Goal: Transaction & Acquisition: Book appointment/travel/reservation

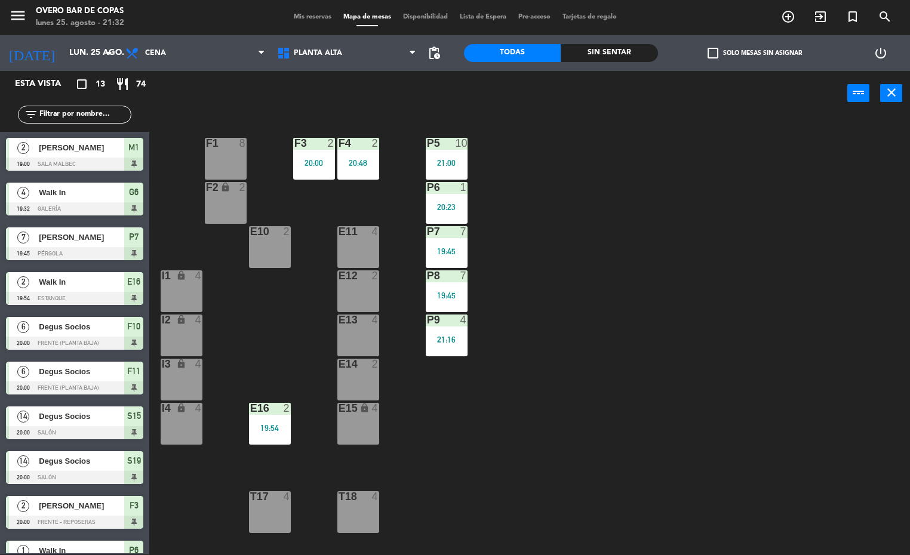
scroll to position [160, 0]
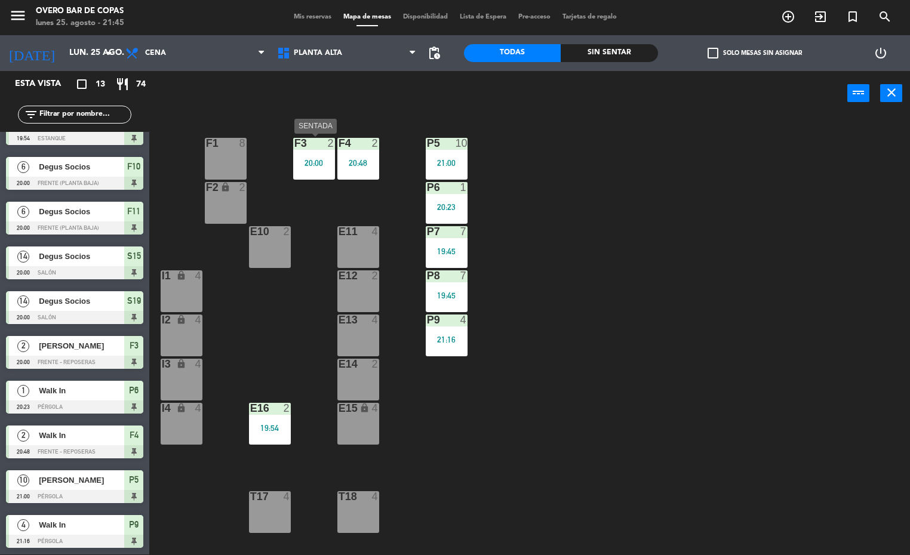
click at [319, 75] on div "power_input close" at bounding box center [498, 93] width 698 height 45
click at [317, 66] on div "Planta Alta Planta Baja Salones Privados Planta [GEOGRAPHIC_DATA] [GEOGRAPHIC_D…" at bounding box center [347, 53] width 152 height 36
click at [319, 49] on span "Planta Alta" at bounding box center [318, 53] width 48 height 8
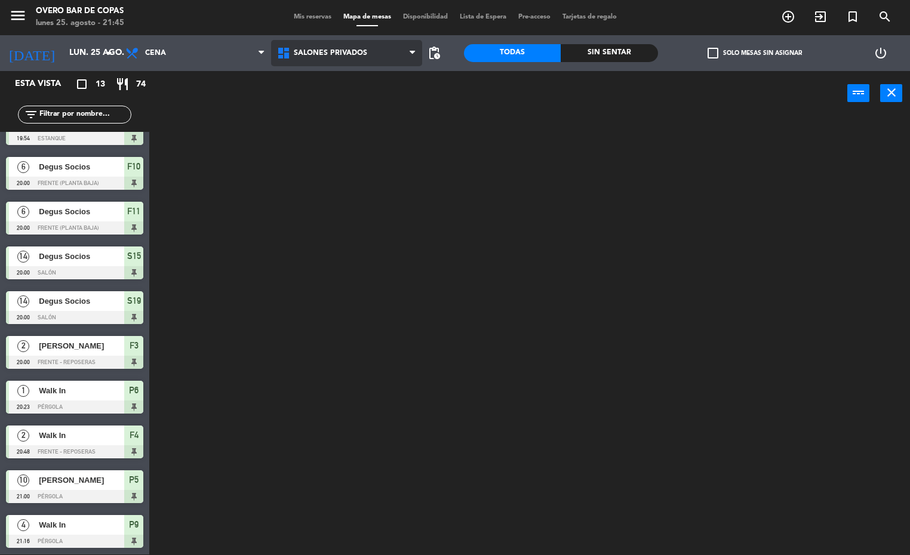
click at [332, 125] on ng-component "menu Overo Bar [PERSON_NAME] lunes 25. agosto - 21:45 Mis reservas Mapa de mesa…" at bounding box center [455, 277] width 910 height 556
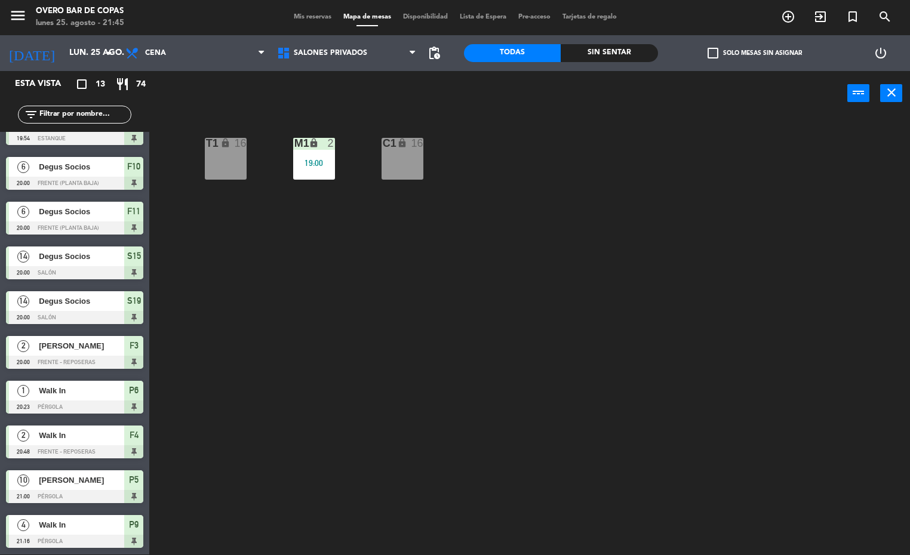
click at [248, 162] on div "T1 lock 16 M1 lock 2 19:00 C1 lock 16" at bounding box center [534, 335] width 752 height 439
click at [215, 165] on div "T1 lock 16" at bounding box center [226, 159] width 42 height 42
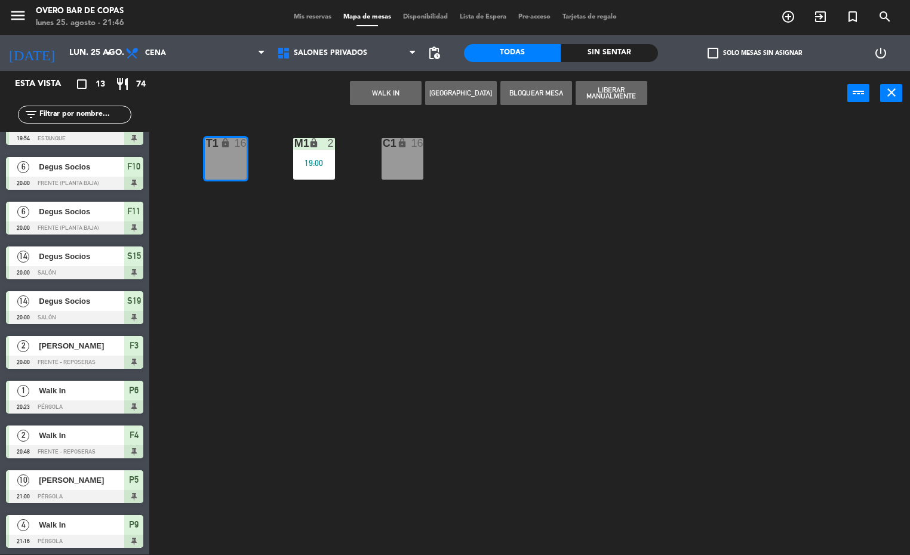
click at [462, 87] on button "[GEOGRAPHIC_DATA]" at bounding box center [461, 93] width 72 height 24
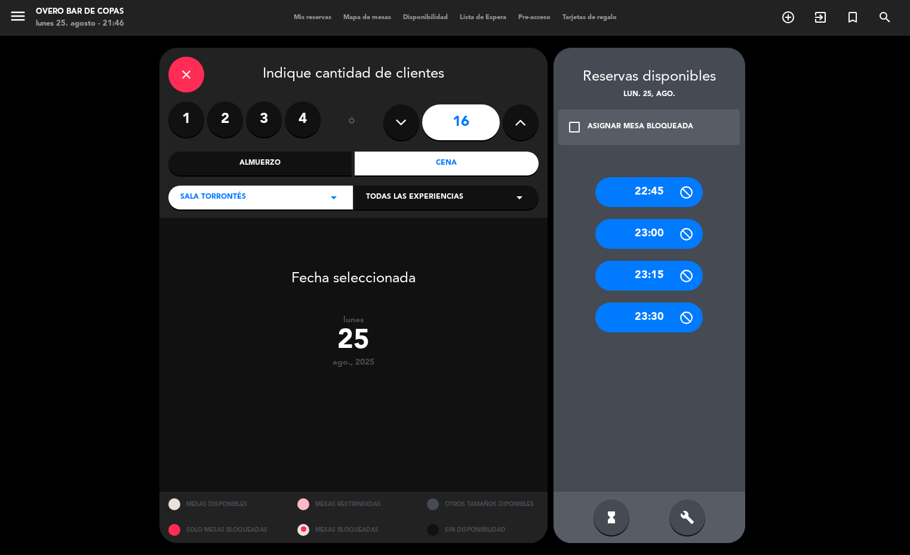
click at [419, 128] on div "16" at bounding box center [460, 122] width 155 height 42
click at [385, 129] on button at bounding box center [401, 122] width 36 height 36
type input "15"
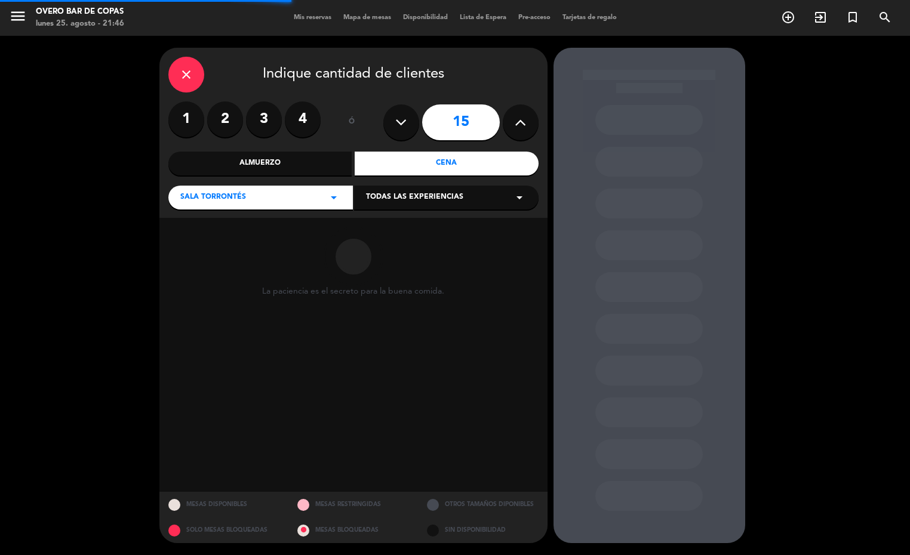
click at [470, 118] on input "15" at bounding box center [461, 122] width 78 height 36
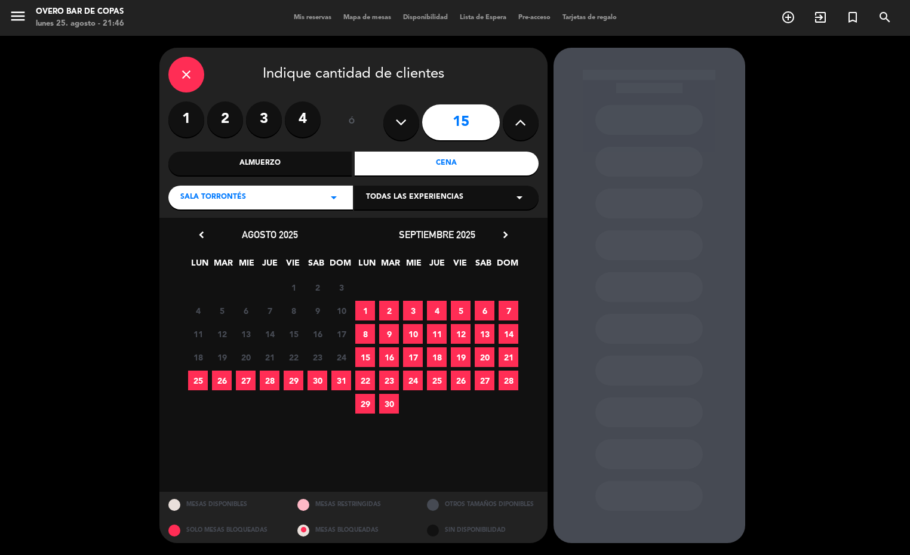
click at [178, 72] on div "close" at bounding box center [186, 75] width 36 height 36
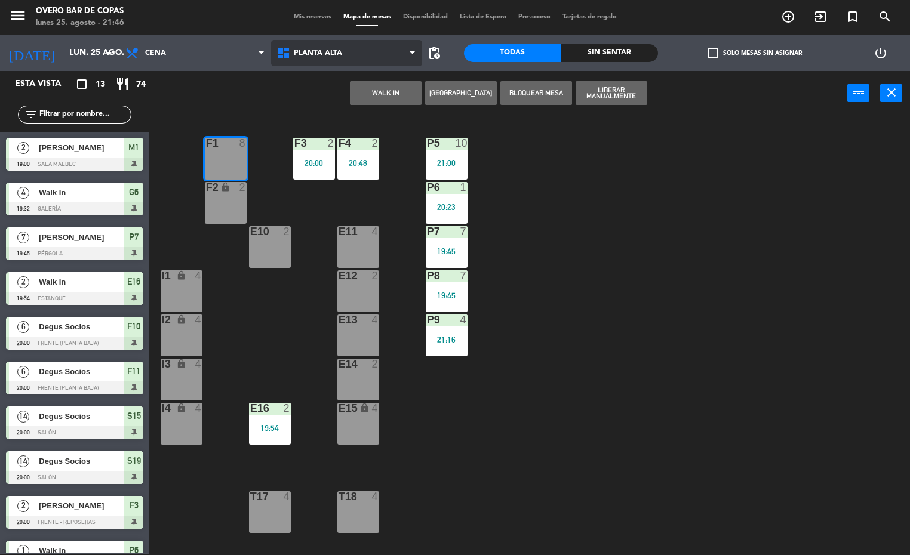
click at [376, 52] on span "Planta Alta" at bounding box center [347, 53] width 152 height 26
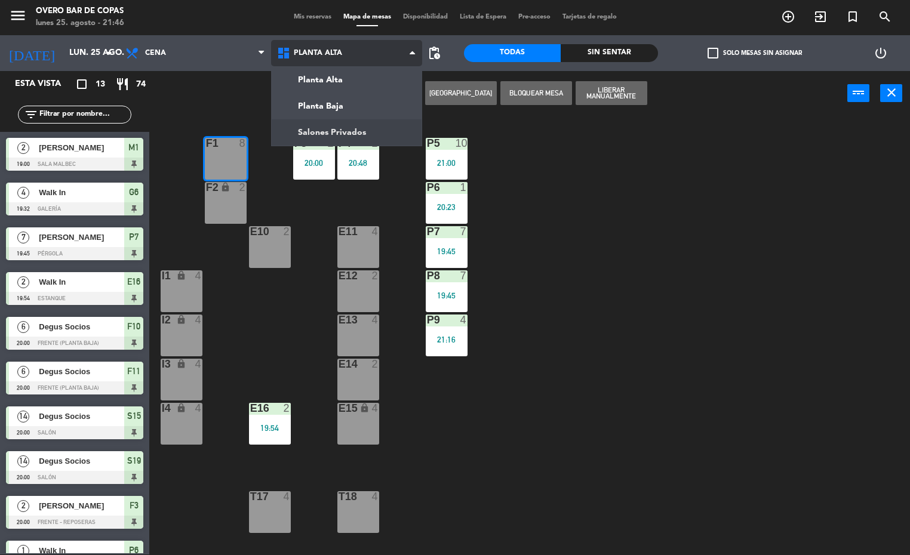
click at [362, 122] on ng-component "menu Overo Bar [PERSON_NAME] lunes 25. agosto - 21:46 Mis reservas Mapa de mesa…" at bounding box center [455, 277] width 910 height 556
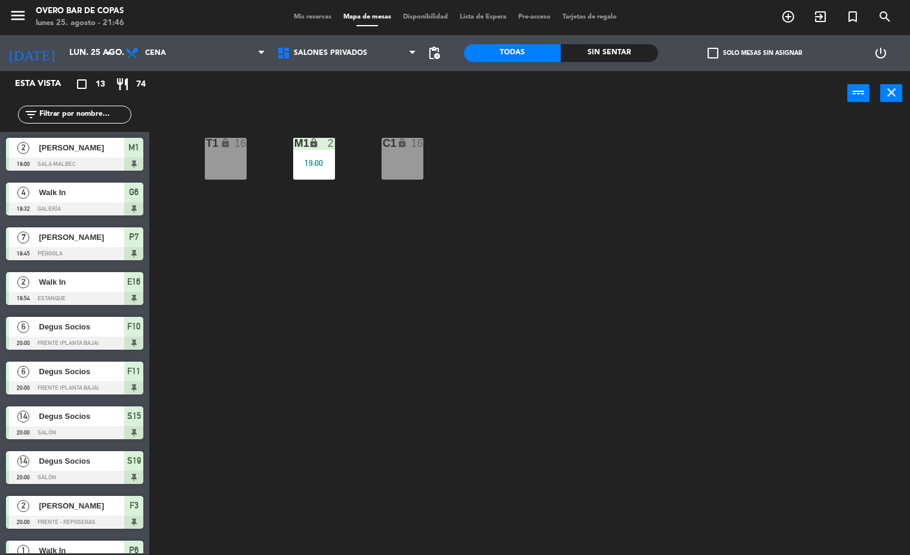
click at [248, 165] on div "T1 lock 16 M1 lock 2 19:00 C1 lock 16" at bounding box center [534, 335] width 752 height 439
click at [229, 167] on div "T1 lock 16" at bounding box center [226, 159] width 42 height 42
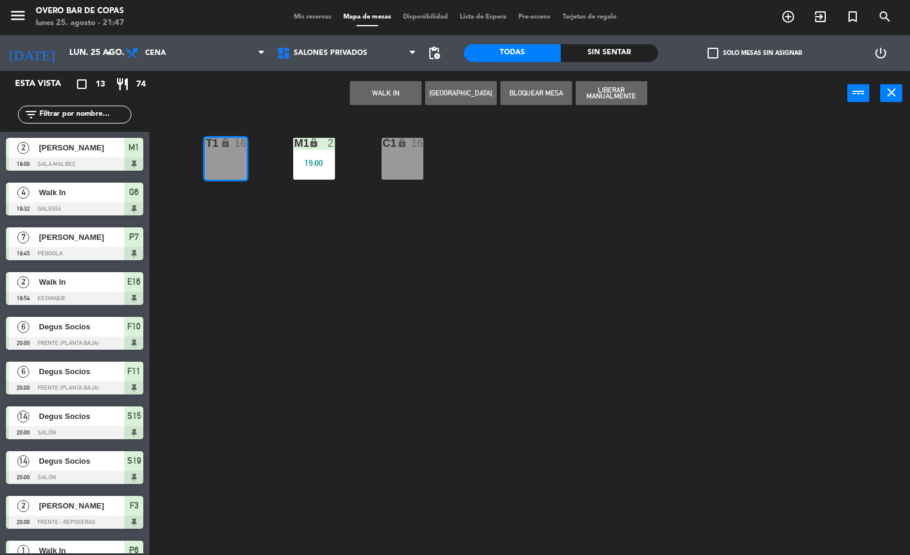
click at [479, 96] on button "[GEOGRAPHIC_DATA]" at bounding box center [461, 93] width 72 height 24
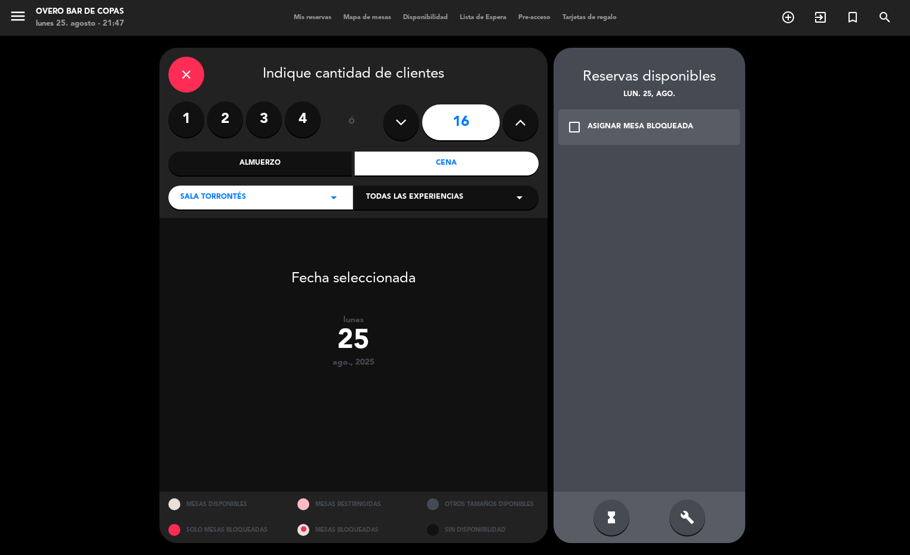
click at [399, 128] on icon at bounding box center [400, 122] width 11 height 18
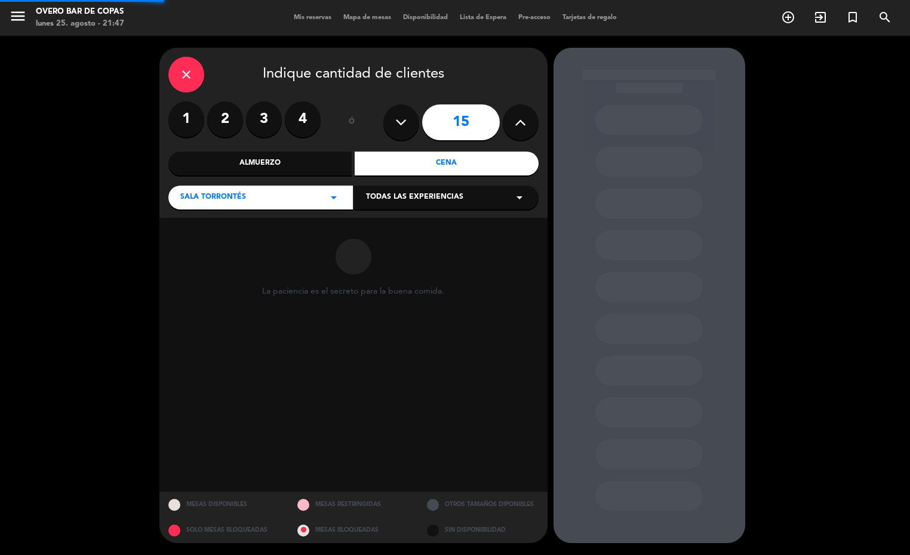
click at [399, 128] on icon at bounding box center [400, 122] width 11 height 18
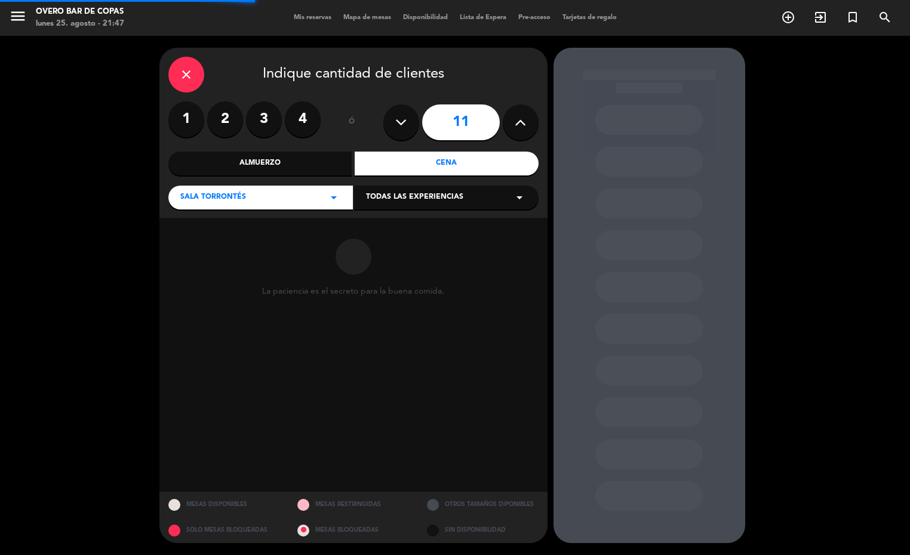
click at [399, 128] on icon at bounding box center [400, 122] width 11 height 18
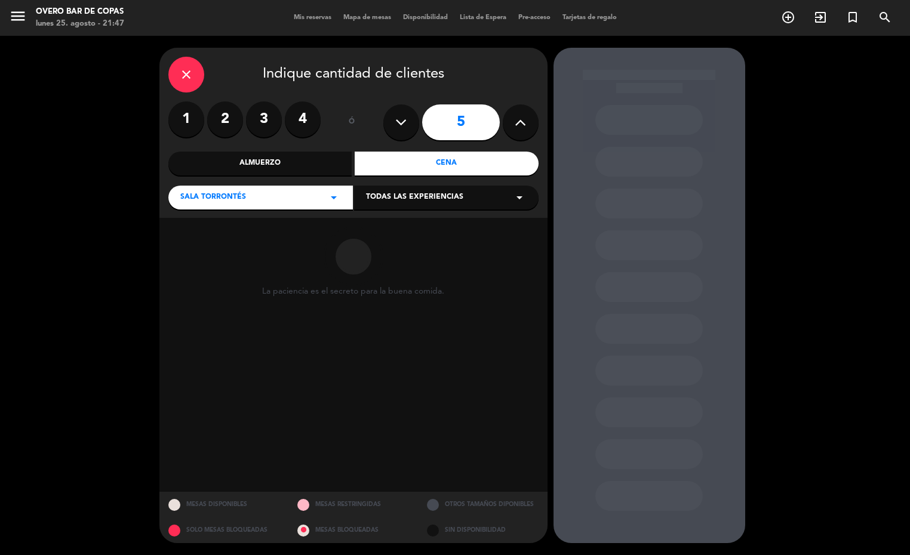
click at [515, 124] on icon at bounding box center [520, 122] width 11 height 18
type input "6"
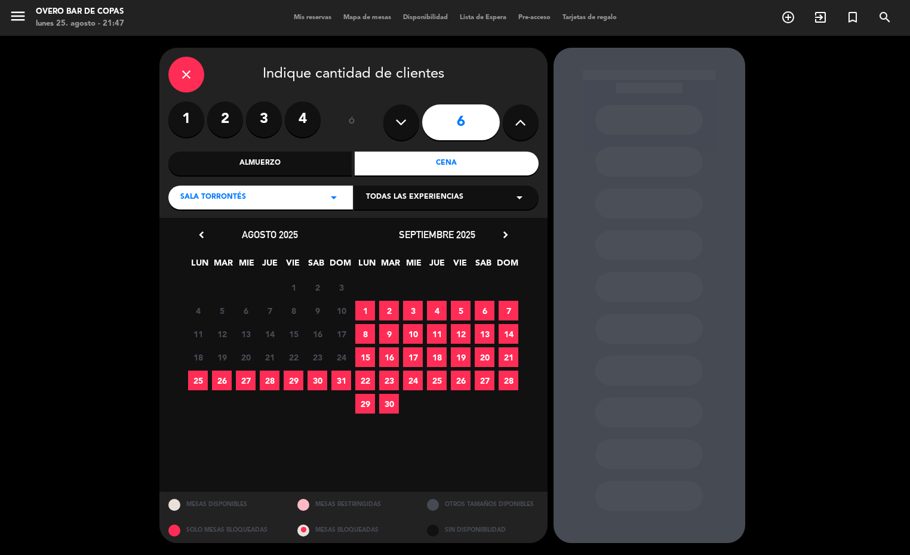
click at [201, 382] on span "25" at bounding box center [198, 381] width 20 height 20
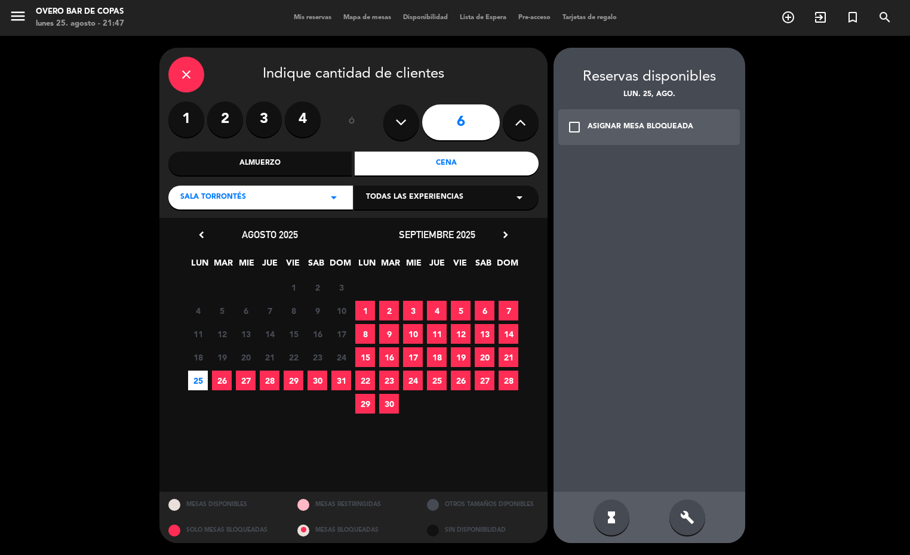
click at [575, 124] on icon "check_box_outline_blank" at bounding box center [574, 127] width 14 height 14
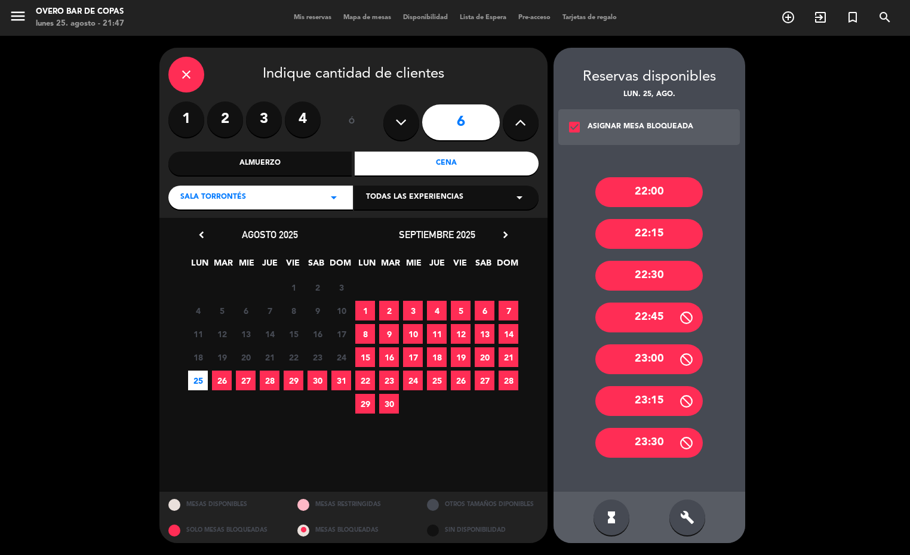
click at [678, 276] on div "22:30" at bounding box center [648, 276] width 107 height 30
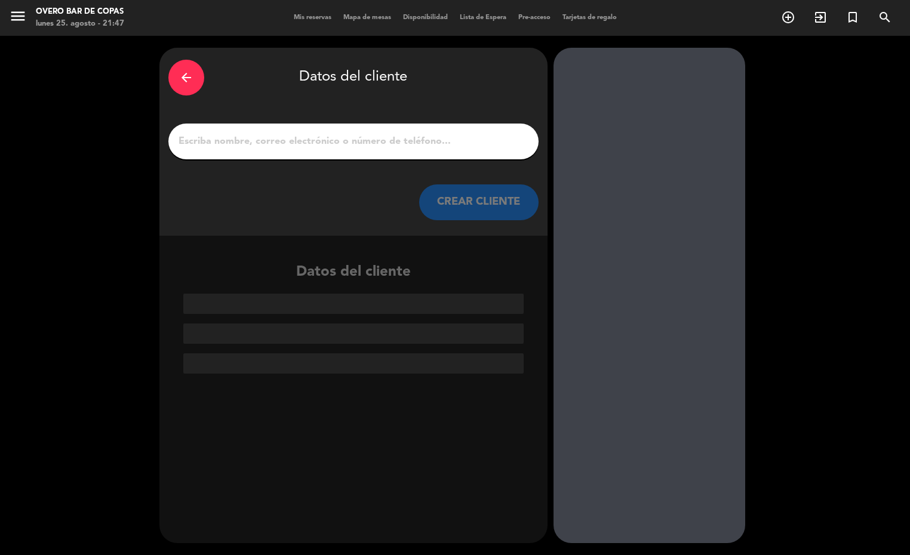
click at [412, 145] on input "1" at bounding box center [353, 141] width 352 height 17
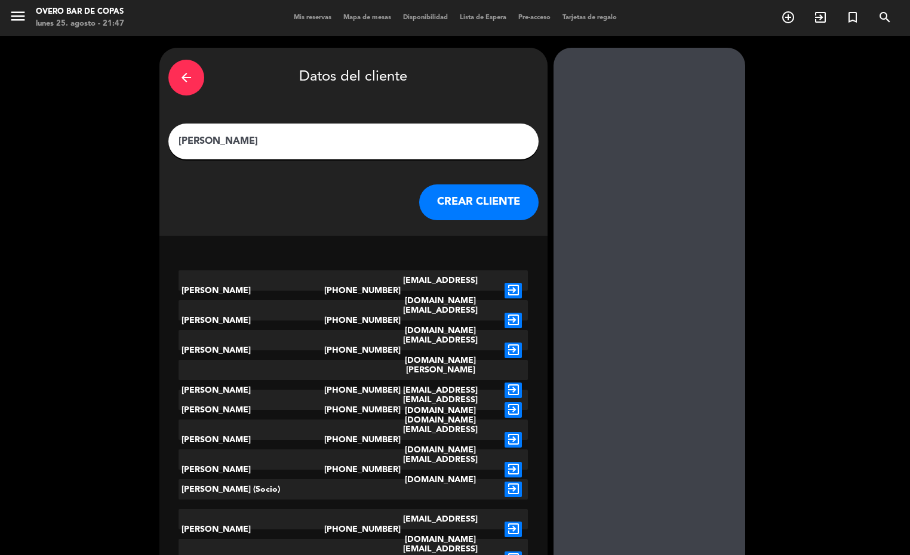
type input "[PERSON_NAME]"
click at [281, 368] on div "[PERSON_NAME]" at bounding box center [251, 390] width 146 height 61
click at [514, 383] on icon "exit_to_app" at bounding box center [512, 391] width 17 height 16
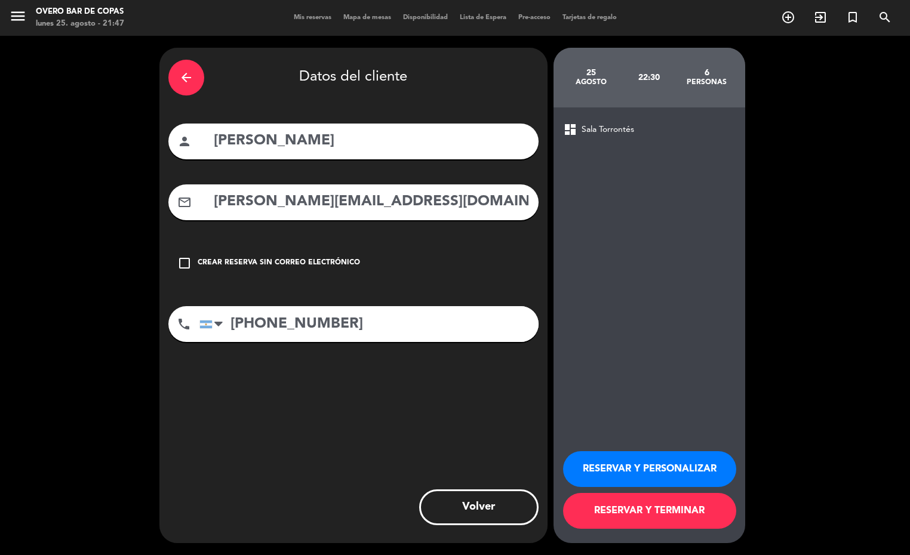
click at [651, 512] on button "RESERVAR Y TERMINAR" at bounding box center [649, 511] width 173 height 36
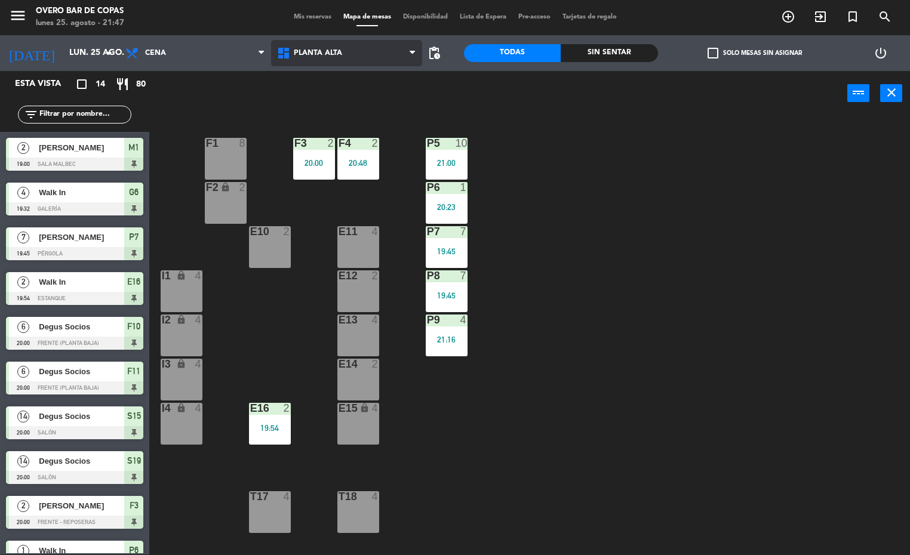
click at [342, 41] on span "Planta Alta" at bounding box center [347, 53] width 152 height 26
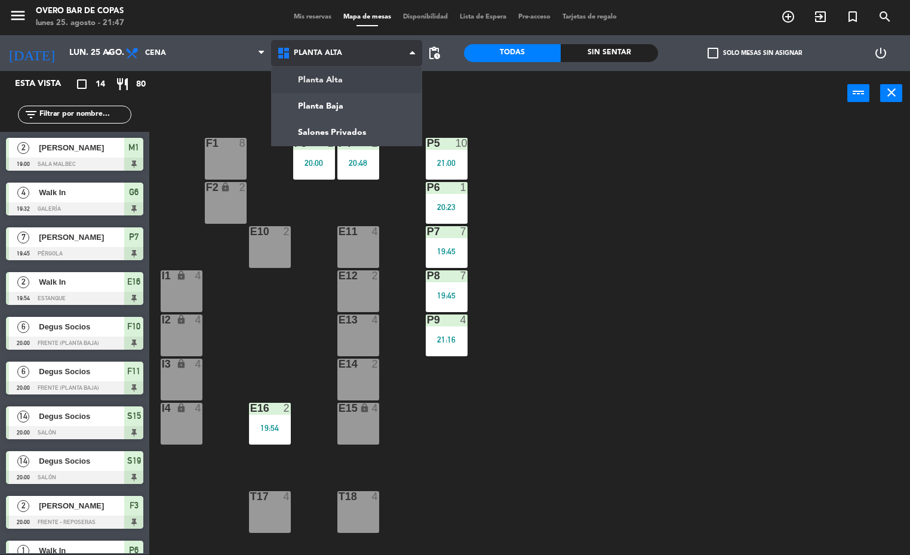
click at [342, 77] on ng-component "menu Overo Bar [PERSON_NAME] lunes 25. agosto - 21:47 Mis reservas Mapa de mesa…" at bounding box center [455, 277] width 910 height 556
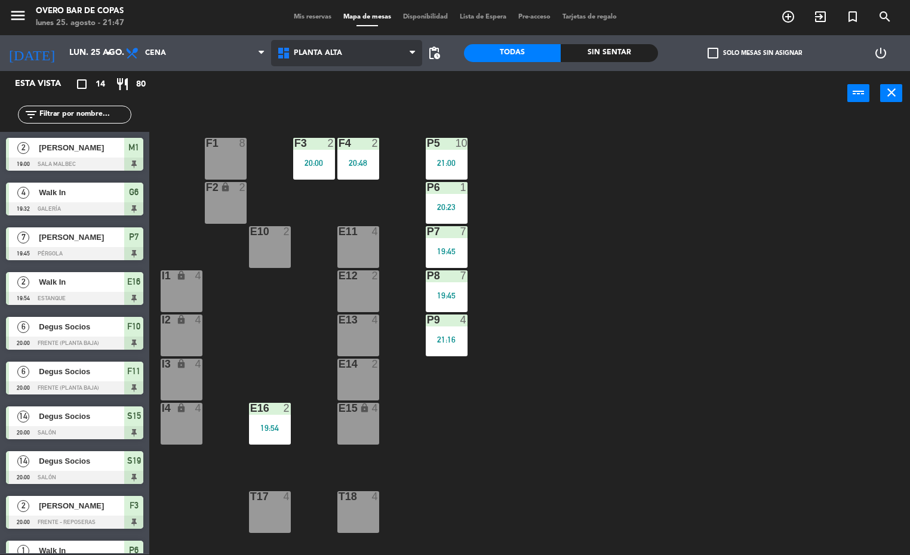
click at [349, 63] on span "Planta Alta" at bounding box center [347, 53] width 152 height 26
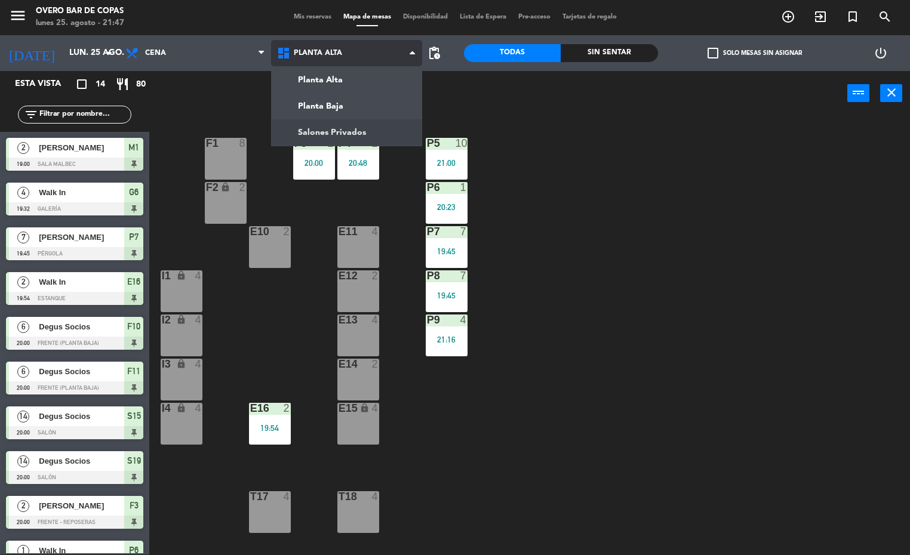
click at [355, 140] on ng-component "menu Overo Bar [PERSON_NAME] lunes 25. agosto - 21:47 Mis reservas Mapa de mesa…" at bounding box center [455, 277] width 910 height 556
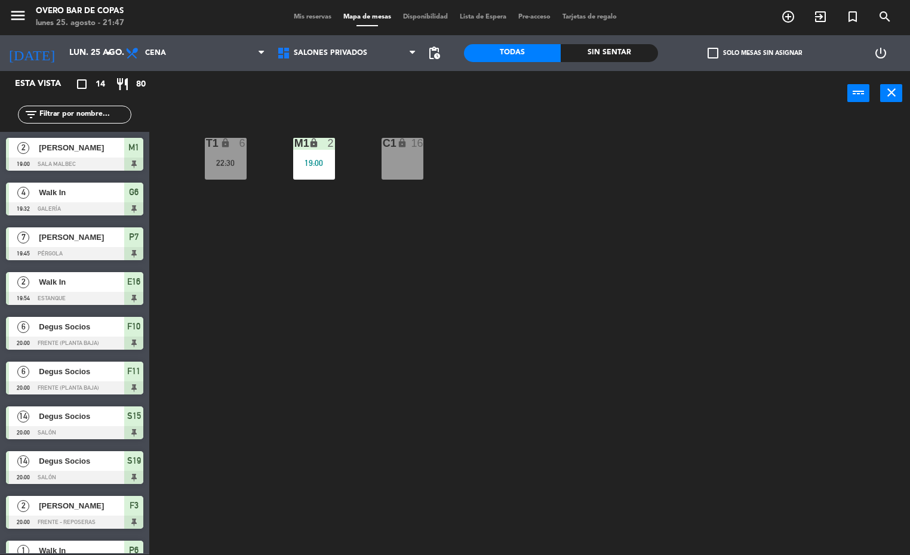
click at [233, 167] on div "22:30" at bounding box center [226, 163] width 42 height 8
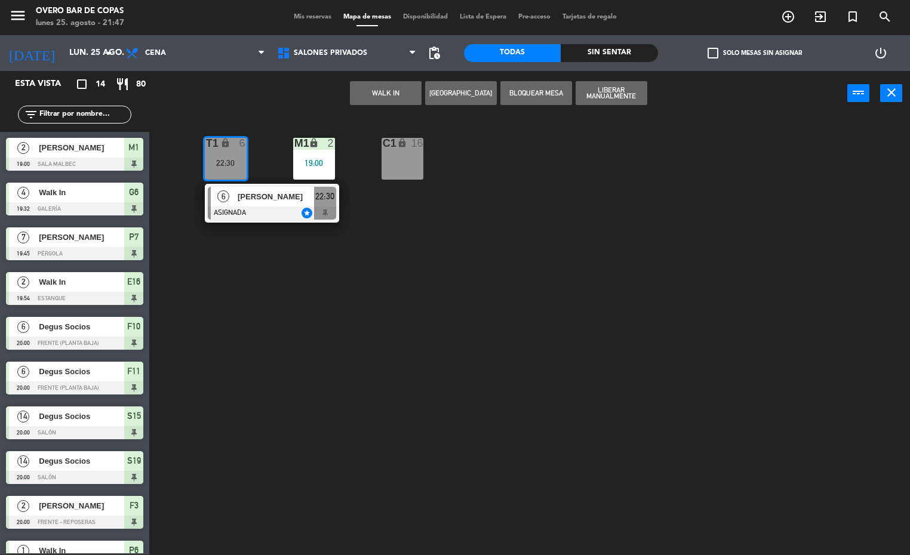
click at [441, 233] on div "T1 lock 6 22:30 6 [PERSON_NAME] ASIGNADA star 22:30 M1 lock 2 19:00 C1 lock 16" at bounding box center [534, 335] width 752 height 439
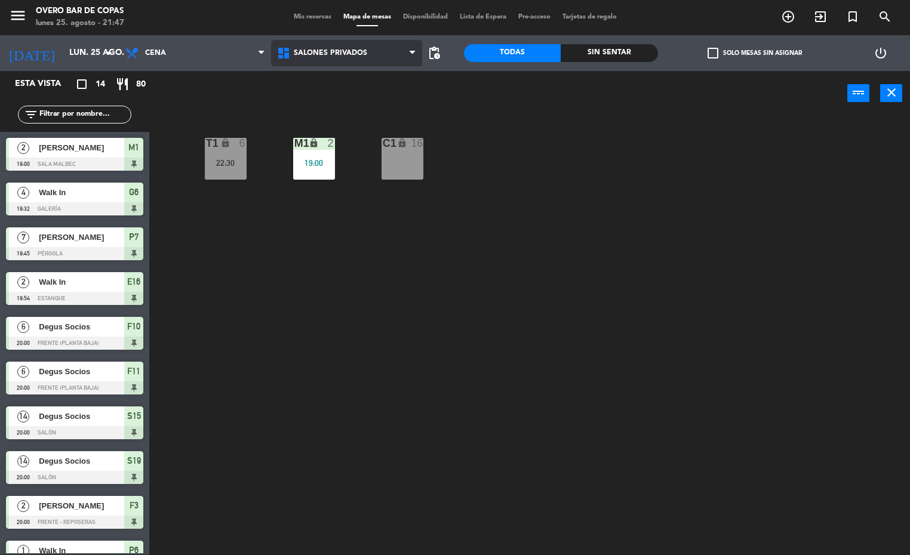
click at [319, 52] on span "Salones Privados" at bounding box center [330, 53] width 73 height 8
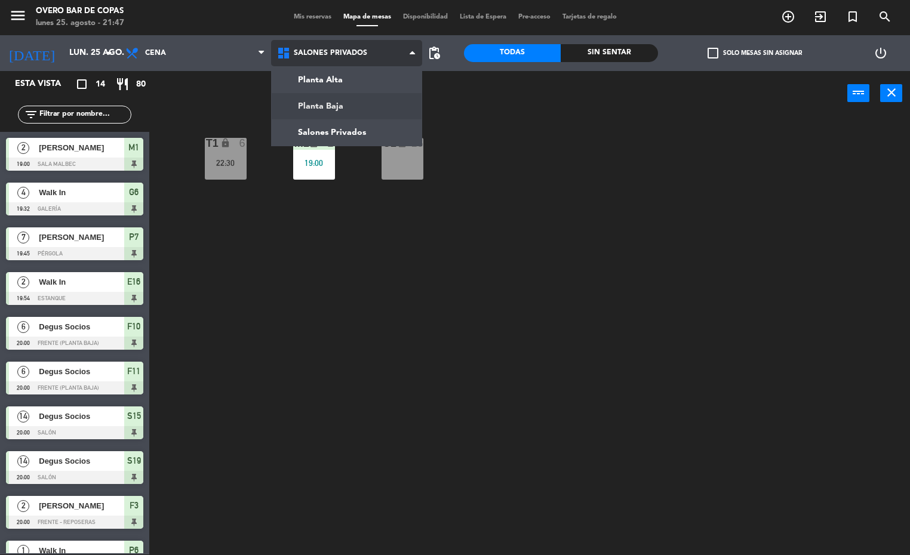
click at [350, 104] on ng-component "menu Overo Bar [PERSON_NAME] lunes 25. agosto - 21:47 Mis reservas Mapa de mesa…" at bounding box center [455, 277] width 910 height 556
